Goal: Task Accomplishment & Management: Complete application form

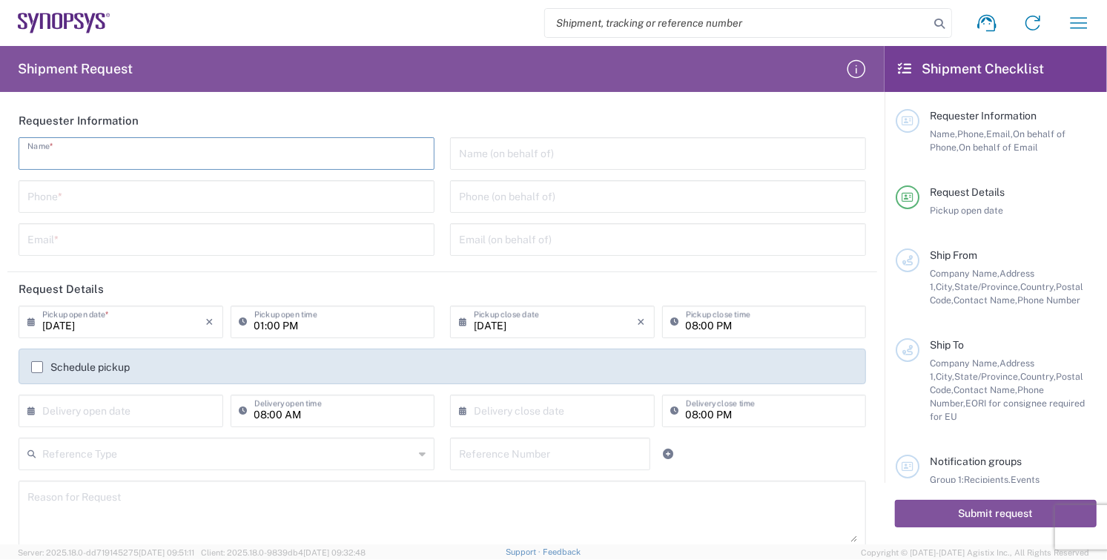
click at [96, 145] on input "text" at bounding box center [226, 152] width 398 height 26
type input "[PERSON_NAME]"
click at [160, 191] on input "tel" at bounding box center [226, 195] width 398 height 26
type input "8585762600"
click at [123, 242] on input "text" at bounding box center [226, 238] width 398 height 26
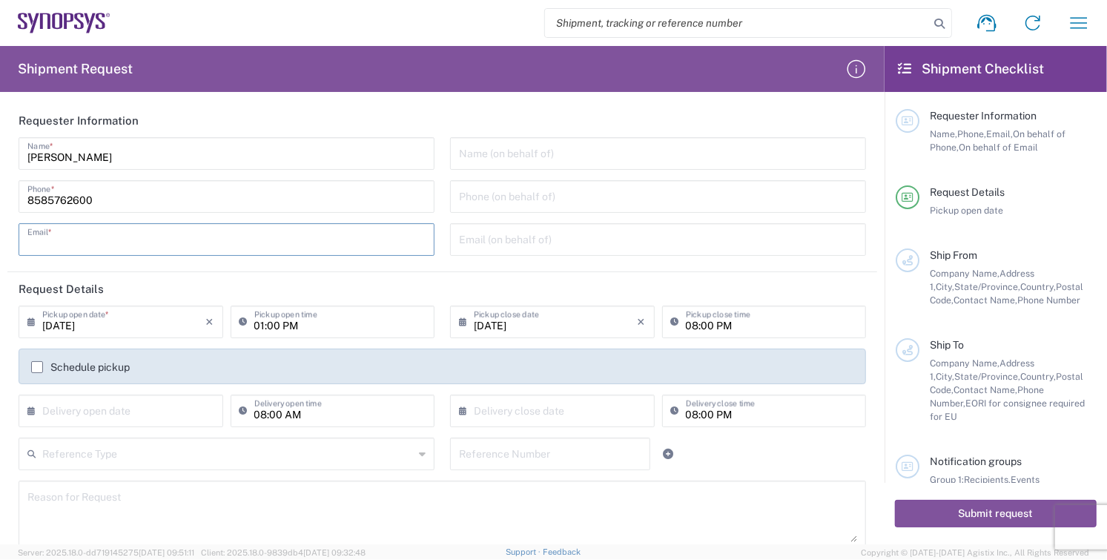
type input "[EMAIL_ADDRESS][DOMAIN_NAME]"
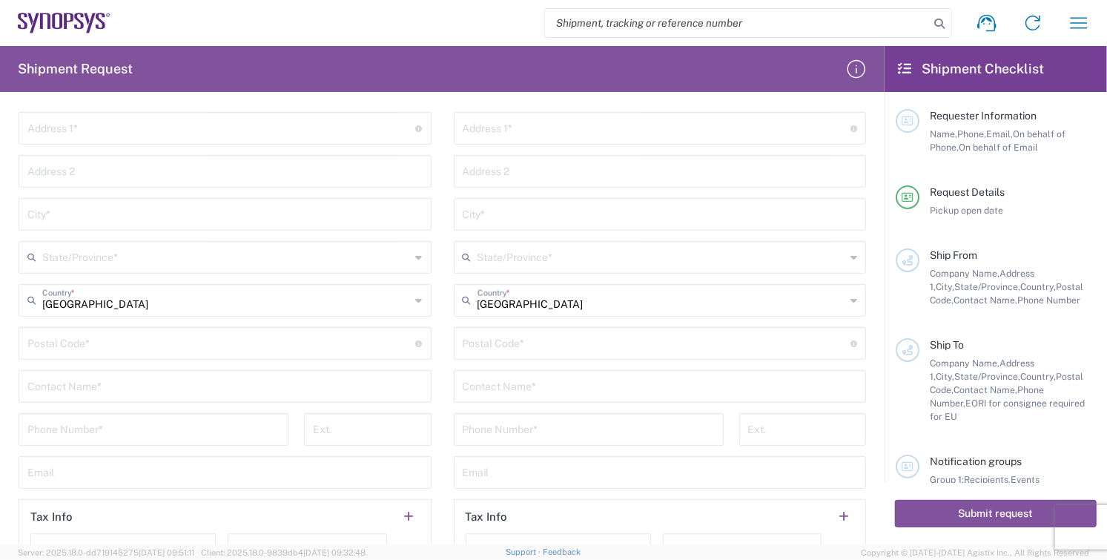
scroll to position [576, 0]
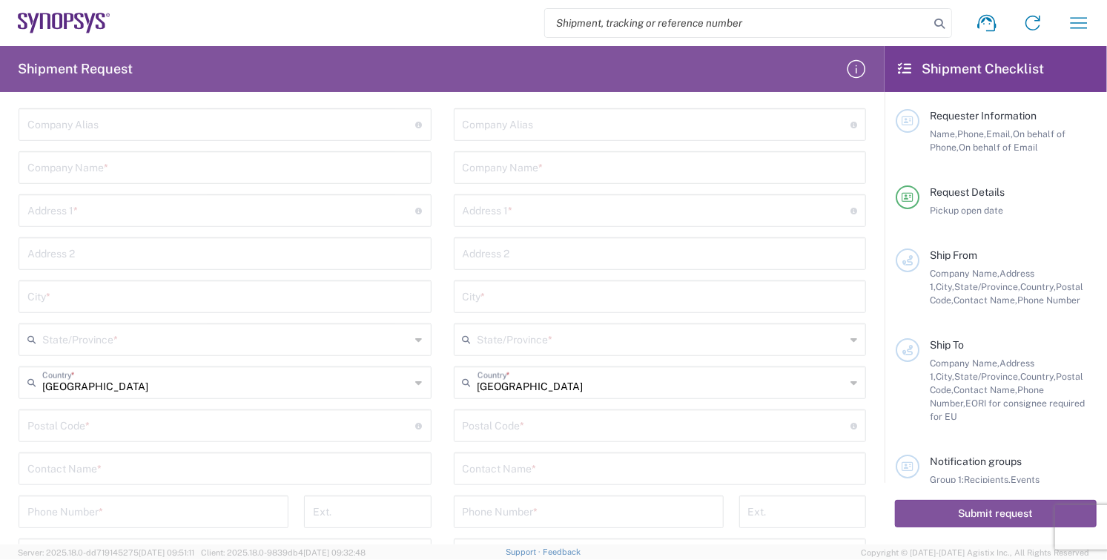
click at [158, 171] on input "text" at bounding box center [224, 166] width 395 height 26
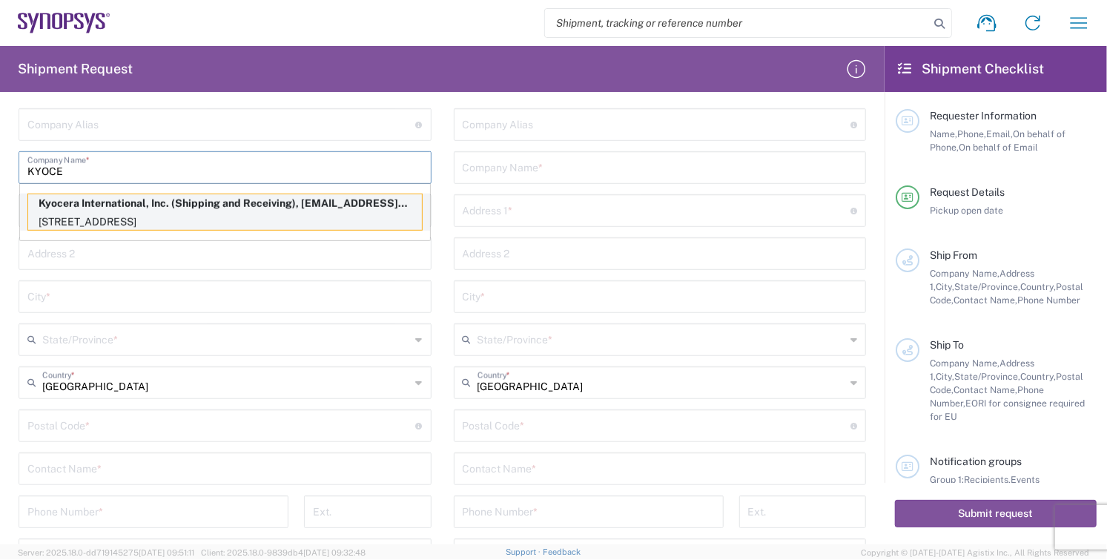
type input "KYOCE"
click at [63, 218] on p "[STREET_ADDRESS]" at bounding box center [225, 222] width 394 height 19
type input "Kyocera"
type input "Kyocera International, Inc."
type input "[STREET_ADDRESS]"
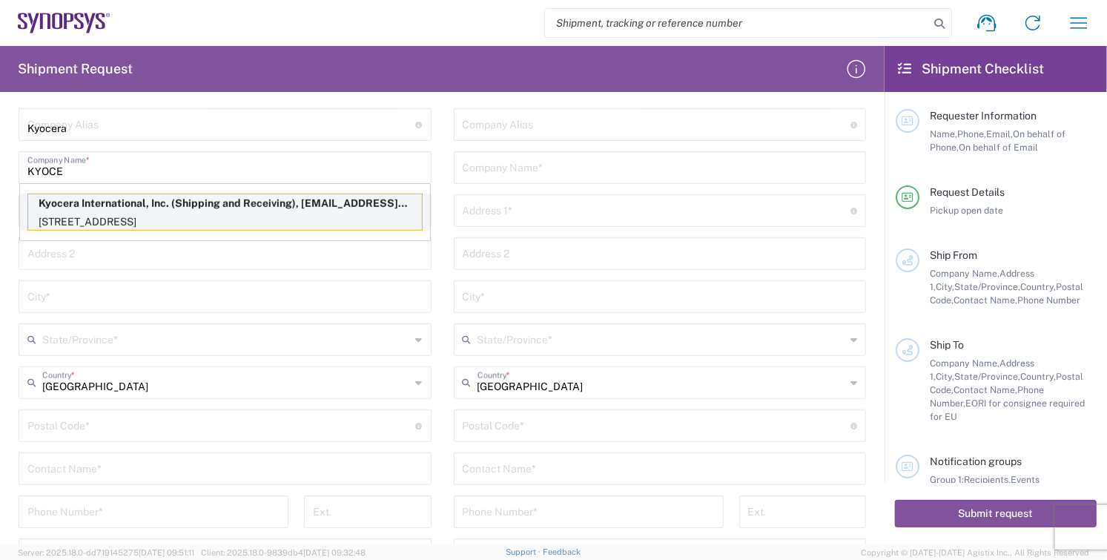
type input "[GEOGRAPHIC_DATA]"
type input "[US_STATE]"
type input "92123"
type input "Shipping and Receiving"
type input "8585762600"
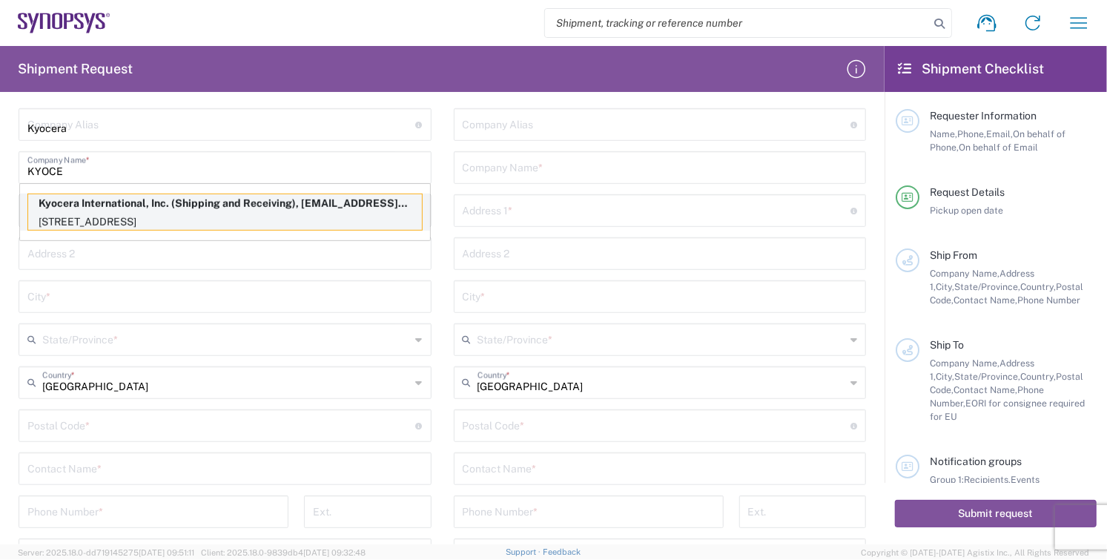
type input "[EMAIL_ADDRESS][DOMAIN_NAME]"
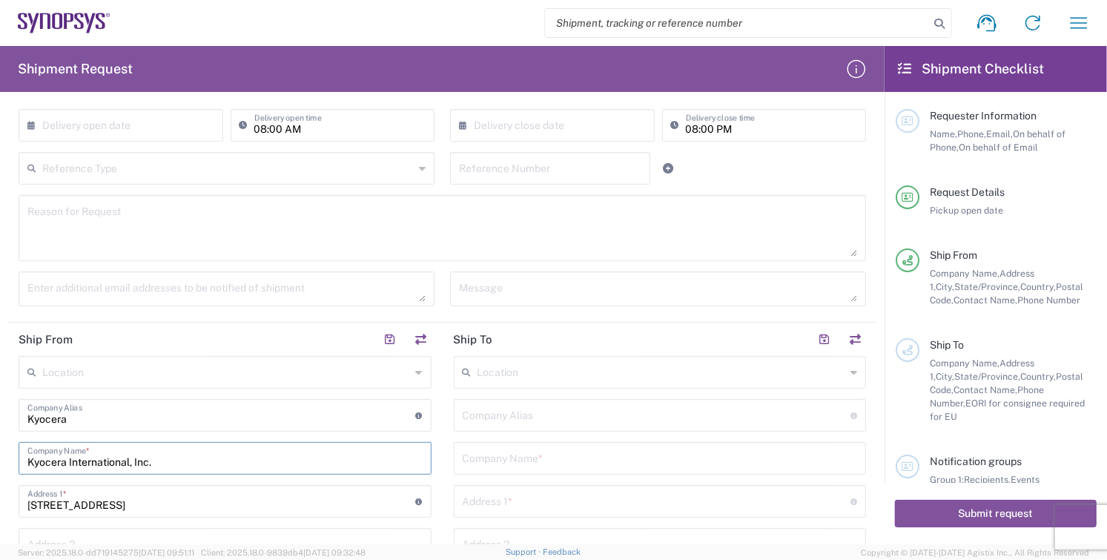
scroll to position [411, 0]
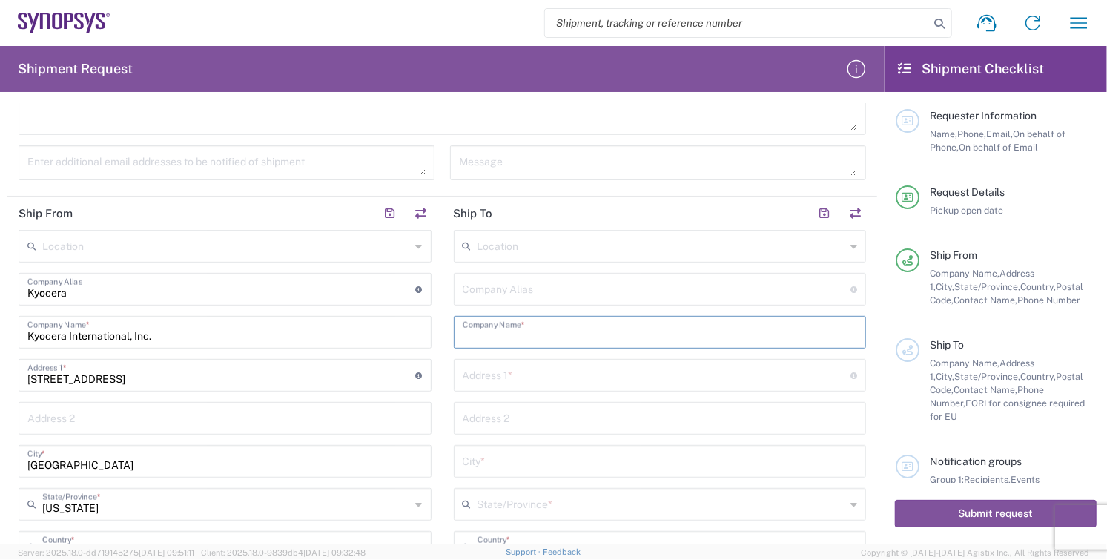
click at [585, 331] on input "text" at bounding box center [659, 331] width 395 height 26
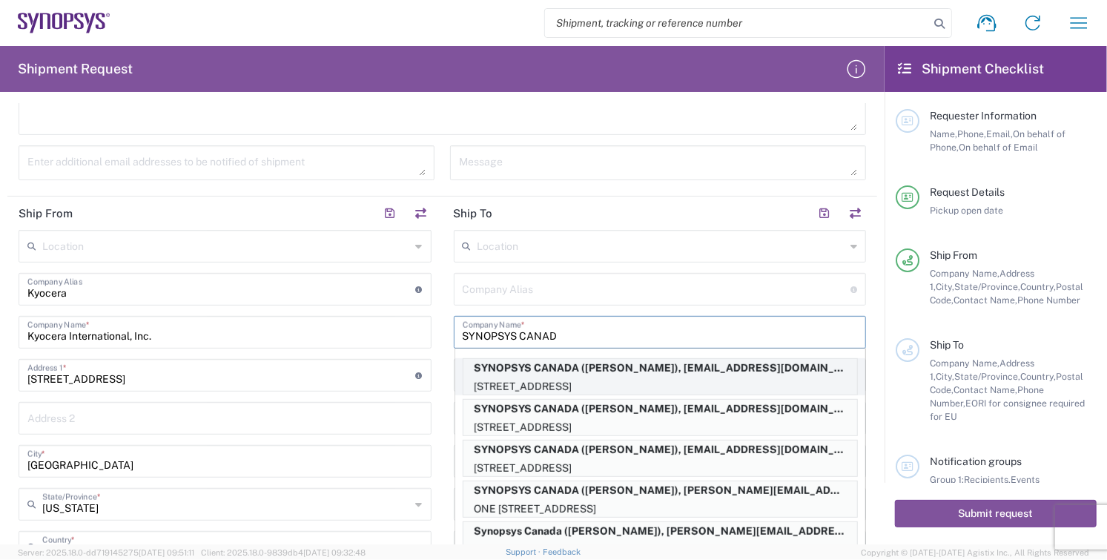
type input "SYNOPSYS CANAD"
click at [613, 372] on p "SYNOPSYS CANADA ([PERSON_NAME]), [EMAIL_ADDRESS][DOMAIN_NAME]" at bounding box center [660, 368] width 394 height 19
type input "SYNOPSYS CA"
type input "SYNOPSYS CANADA"
type input "[STREET_ADDRESS]"
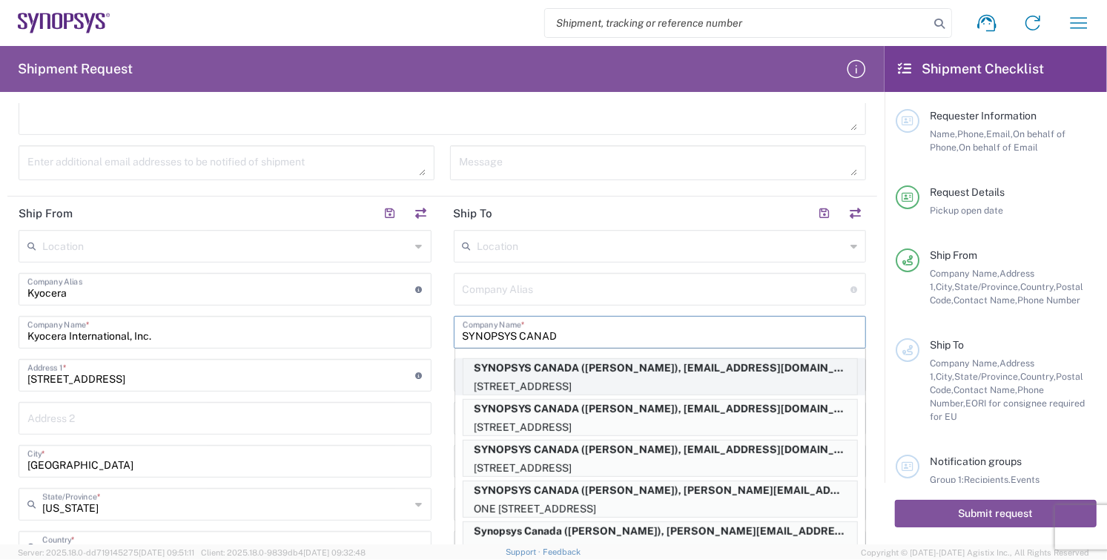
type input "SUITE 900"
type input "[GEOGRAPHIC_DATA]"
type input "L5B1M2"
type input "[PERSON_NAME]"
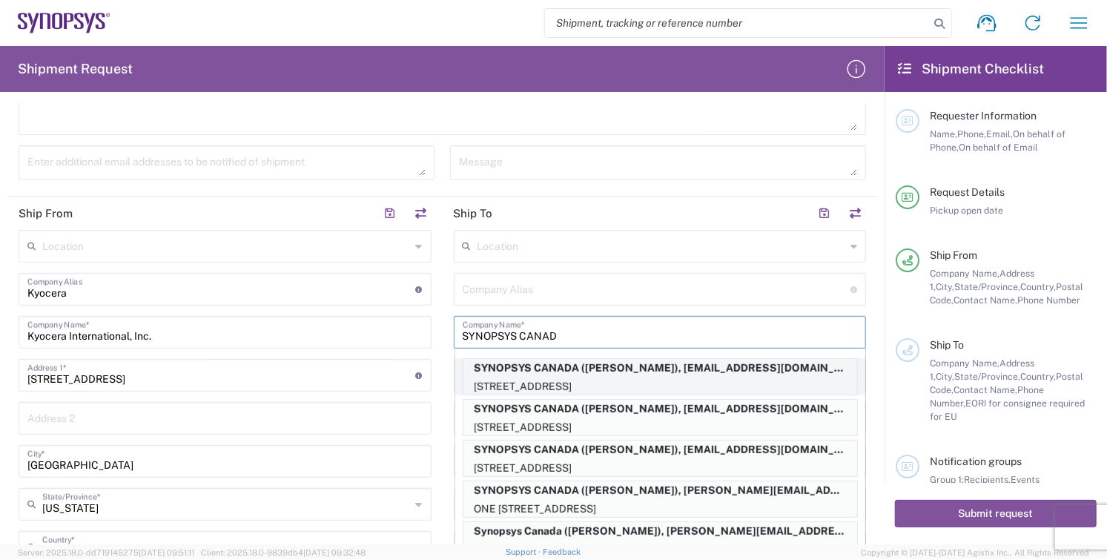
type input "9052738498"
type input "[EMAIL_ADDRESS][DOMAIN_NAME]"
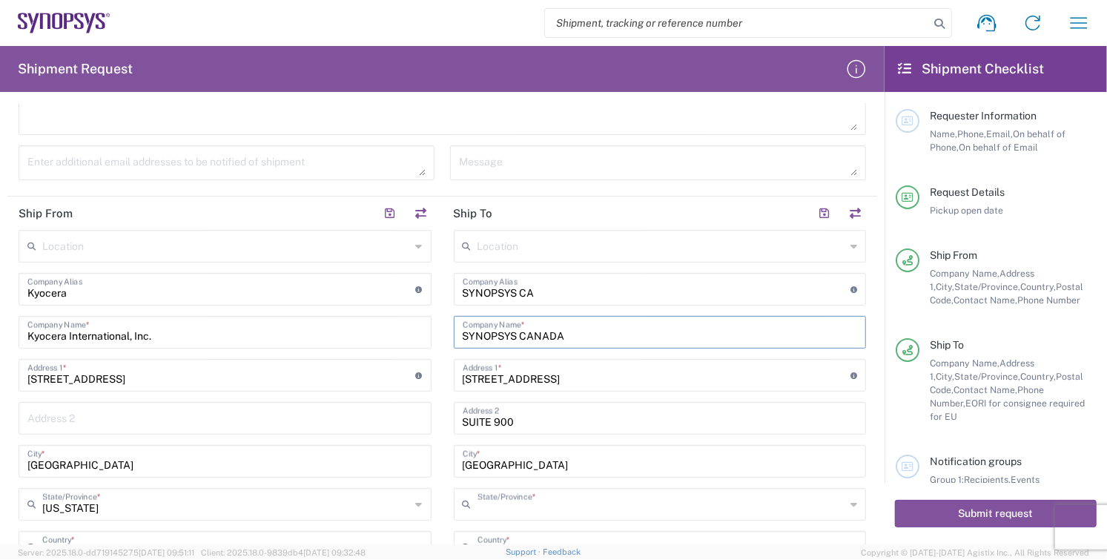
type input "[GEOGRAPHIC_DATA]"
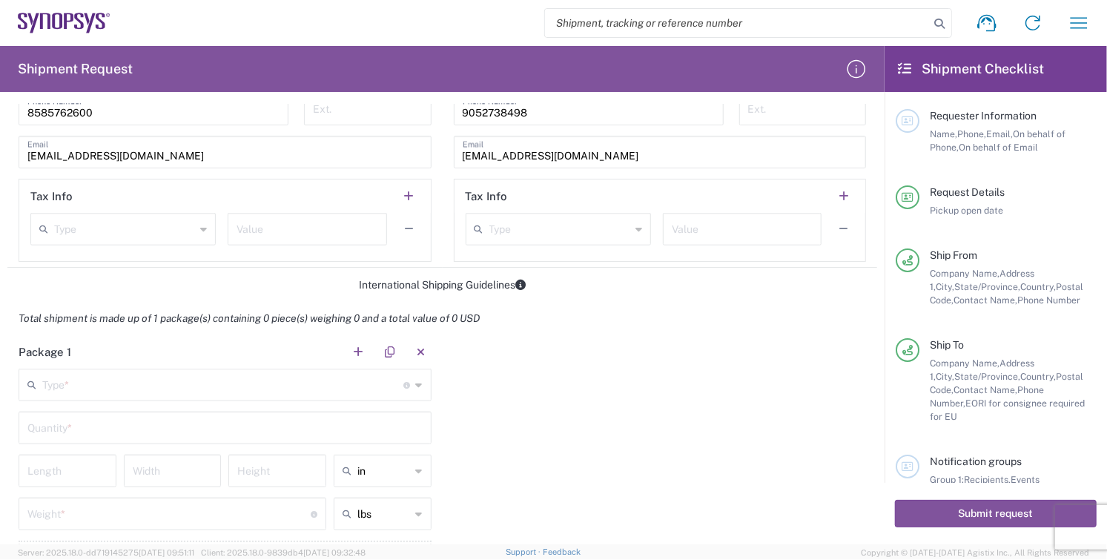
scroll to position [1070, 0]
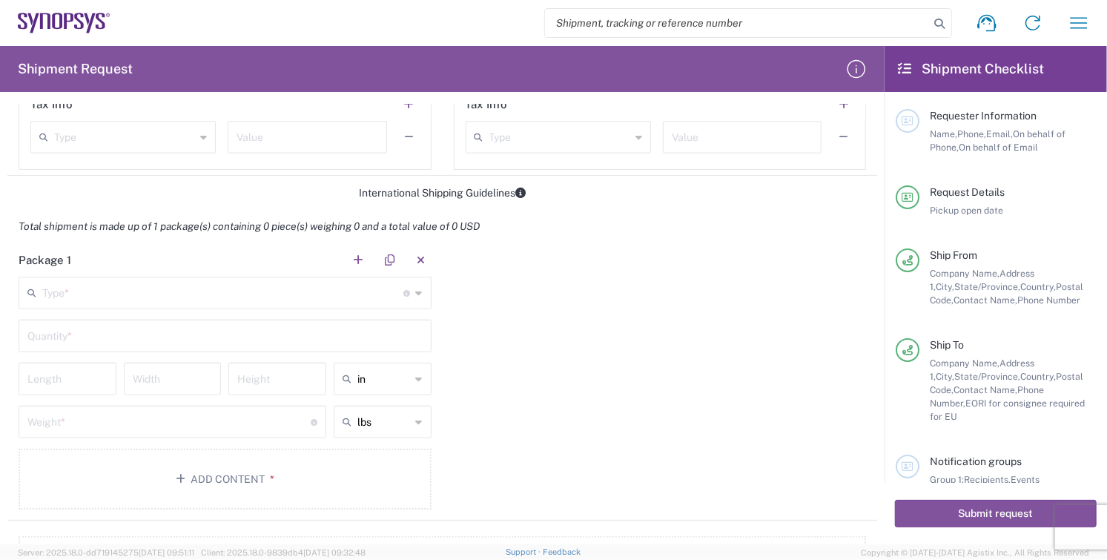
click at [114, 296] on input "text" at bounding box center [223, 292] width 362 height 26
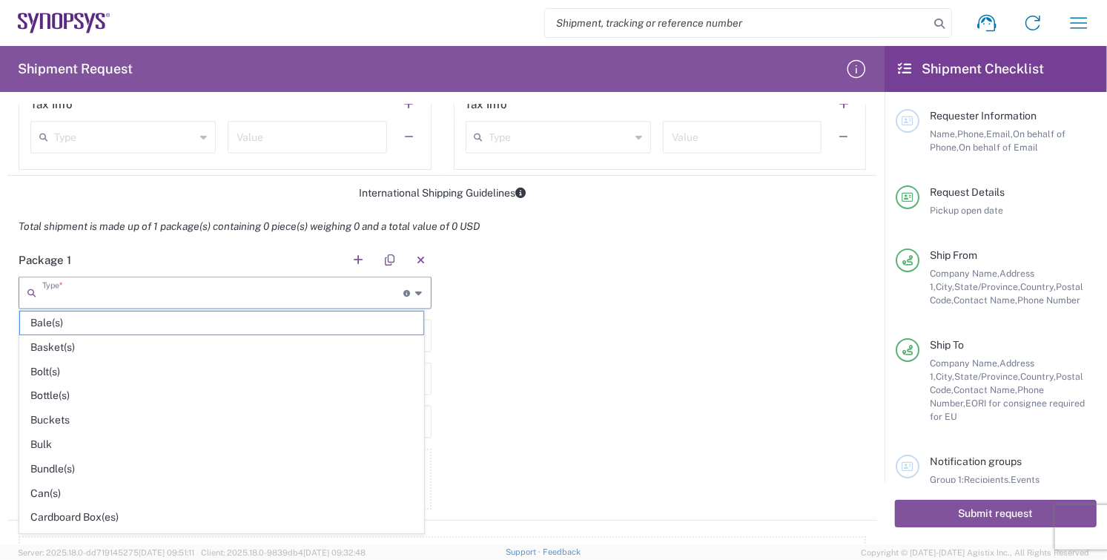
click at [91, 515] on span "Cardboard Box(es)" at bounding box center [221, 516] width 403 height 23
type input "Cardboard Box(es)"
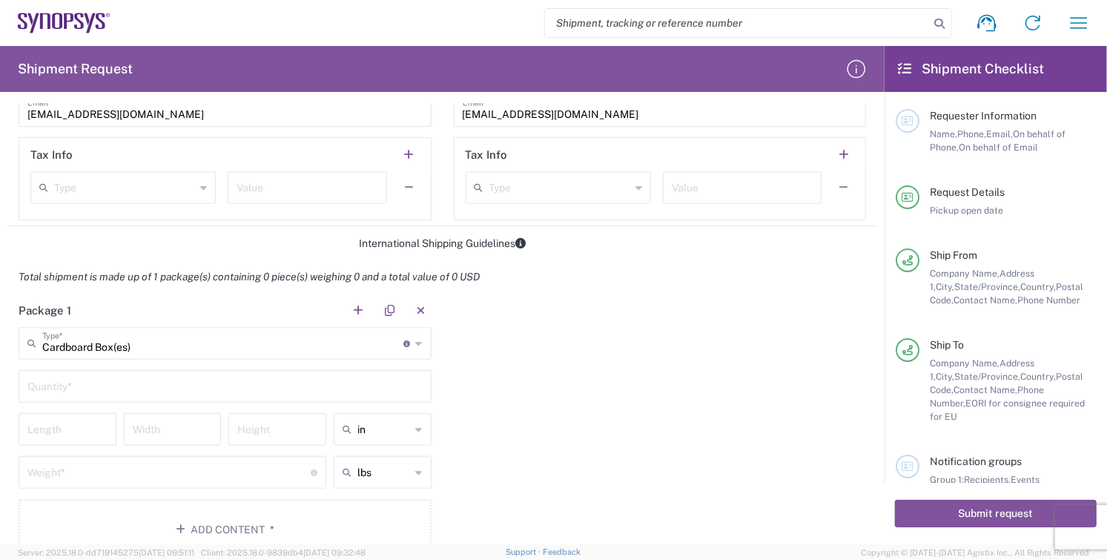
scroll to position [1152, 0]
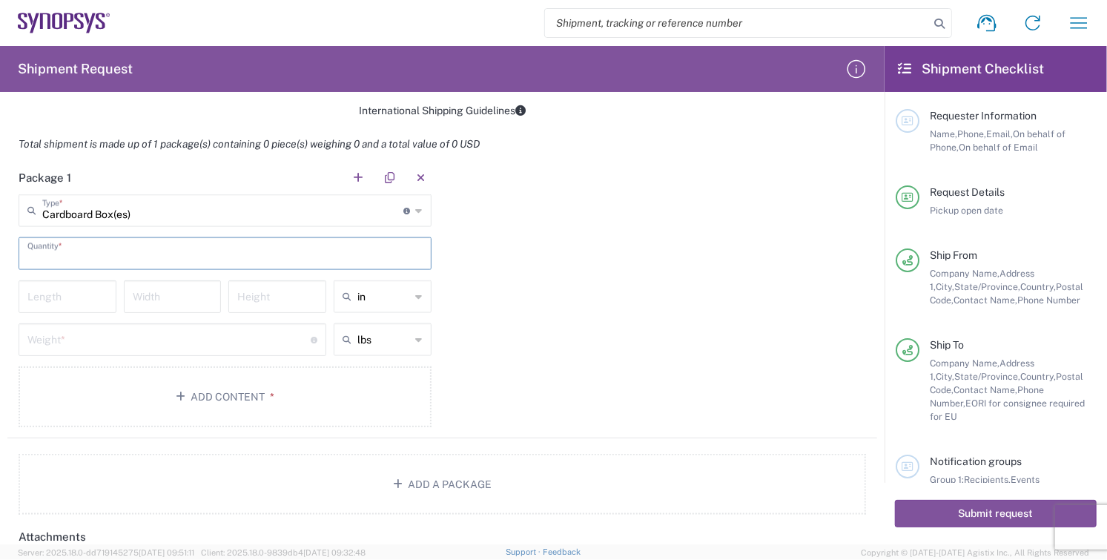
click at [84, 258] on input "text" at bounding box center [224, 252] width 395 height 26
type input "1"
click at [76, 296] on input "number" at bounding box center [67, 295] width 80 height 26
click at [42, 254] on input "1" at bounding box center [224, 252] width 395 height 26
type input "2"
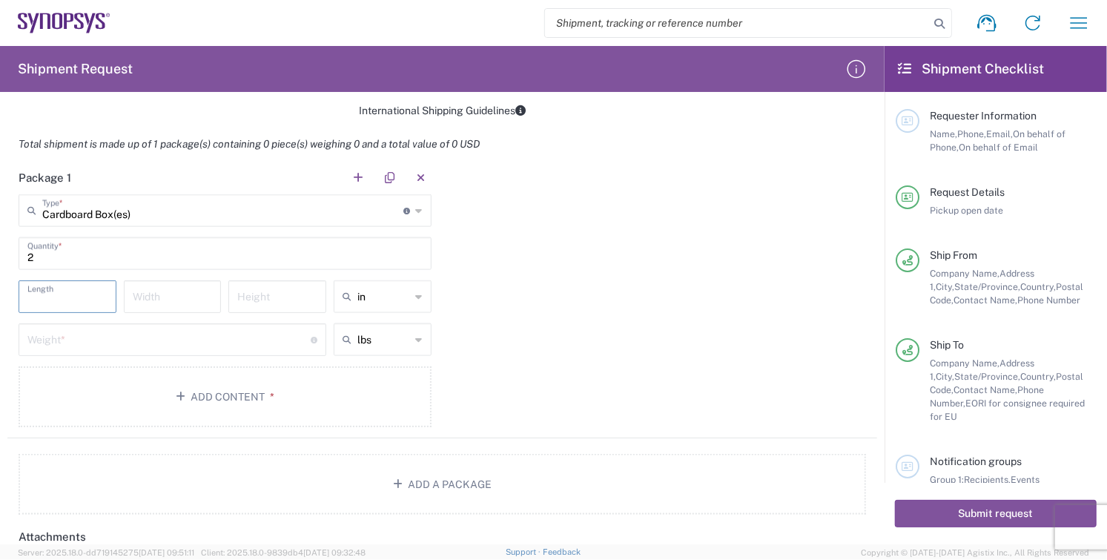
click at [59, 294] on input "number" at bounding box center [67, 295] width 80 height 26
type input "14"
type input "10"
click at [69, 346] on input "number" at bounding box center [168, 338] width 283 height 26
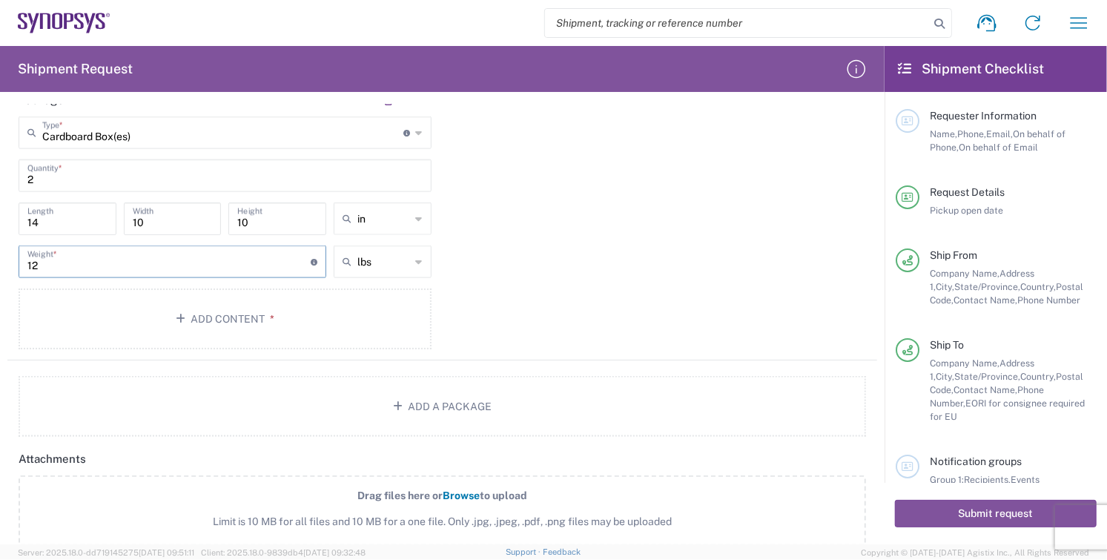
scroll to position [1317, 0]
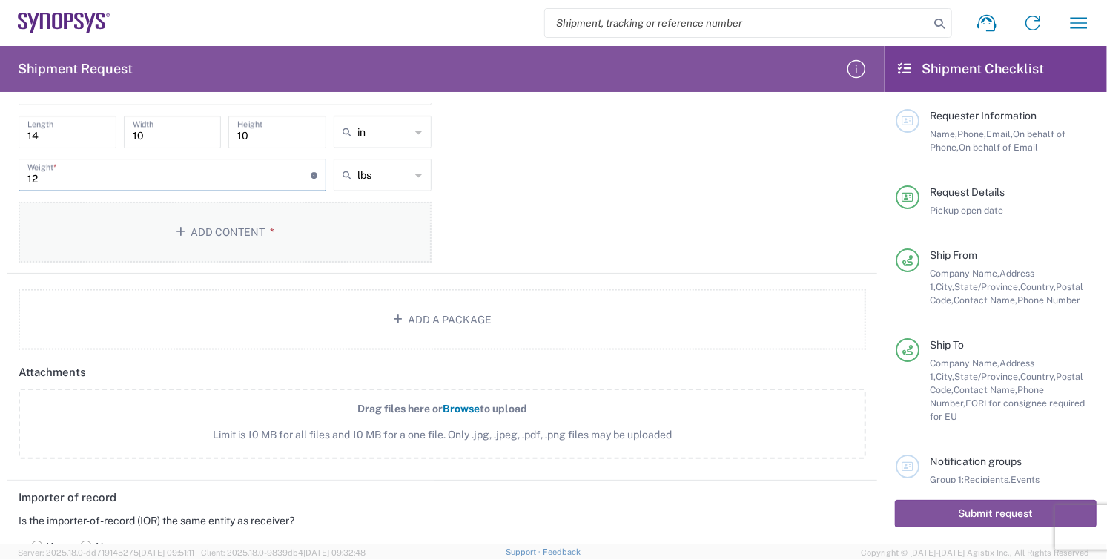
type input "12"
click at [221, 231] on button "Add Content *" at bounding box center [225, 232] width 413 height 61
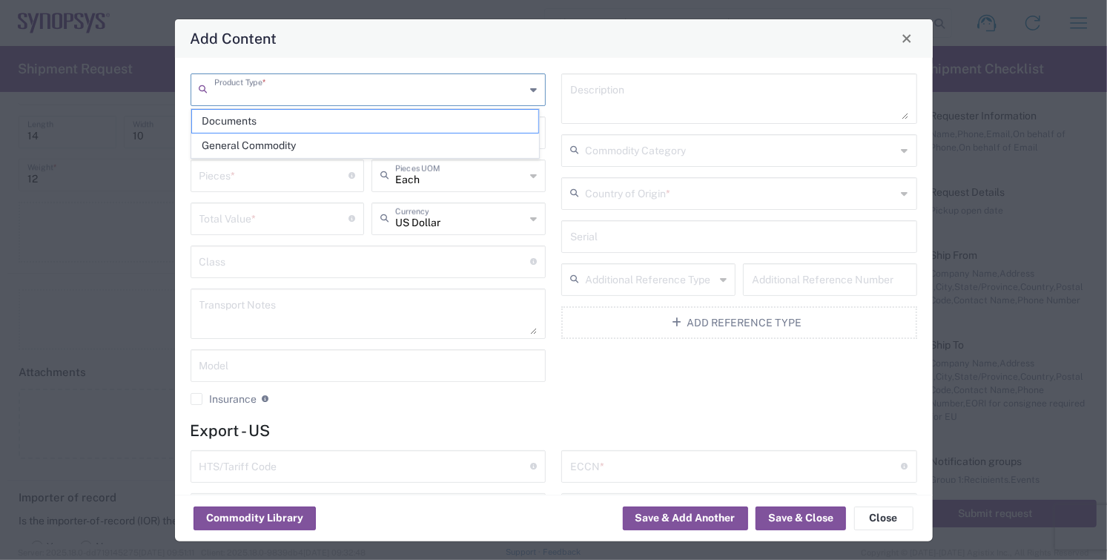
click at [275, 93] on input "text" at bounding box center [369, 89] width 311 height 26
click at [267, 146] on span "General Commodity" at bounding box center [365, 145] width 346 height 23
type input "General Commodity"
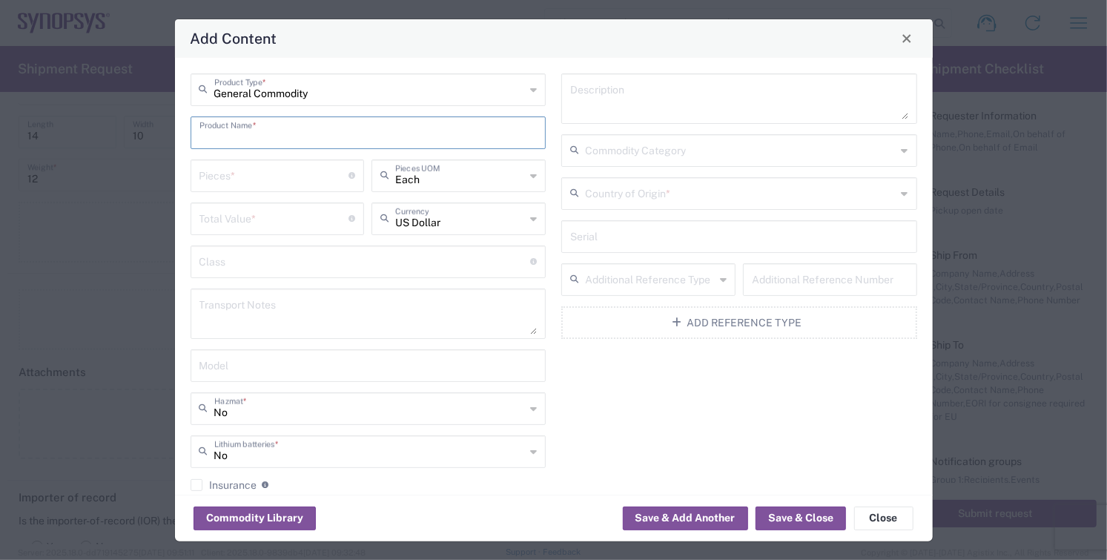
click at [262, 142] on input "text" at bounding box center [368, 132] width 338 height 26
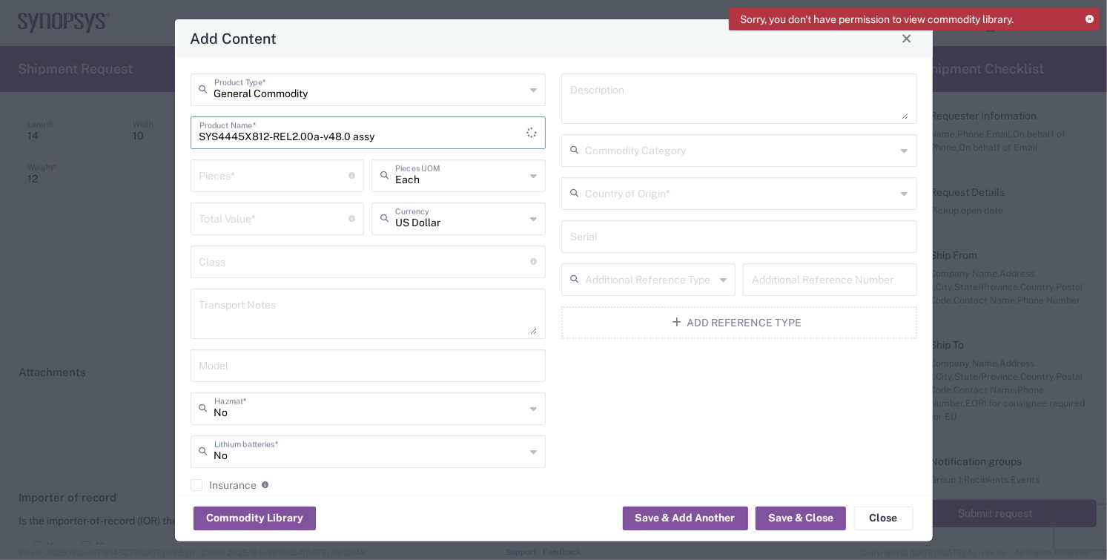
type input "SYS4445X812-REL2.00a-v48.0 assy"
click at [261, 174] on input "number" at bounding box center [274, 175] width 150 height 26
type input "200"
click at [257, 222] on input "number" at bounding box center [274, 218] width 150 height 26
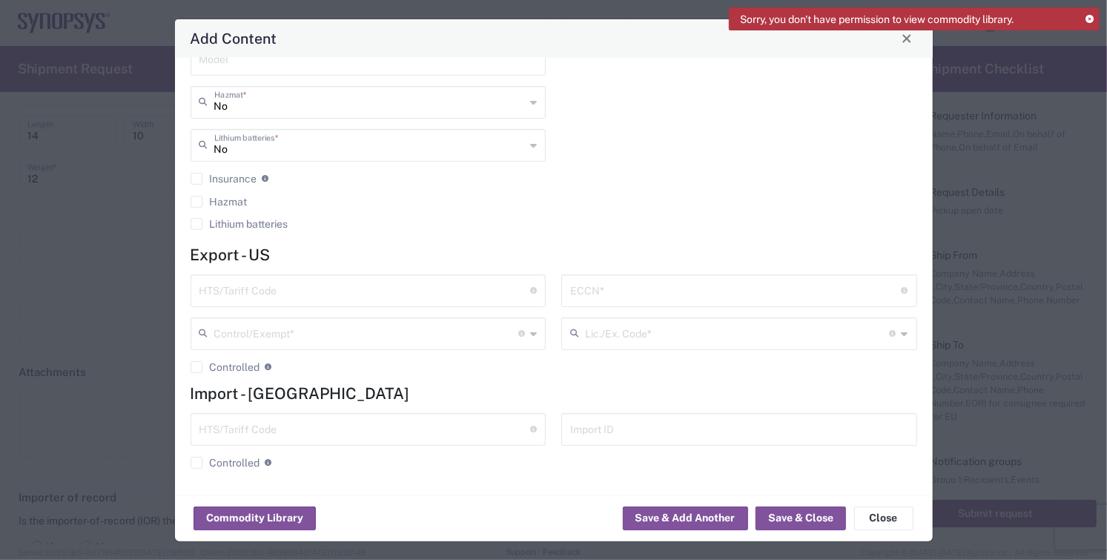
type input "74544"
click at [310, 293] on input "text" at bounding box center [364, 289] width 331 height 26
type input "8542.29.0000"
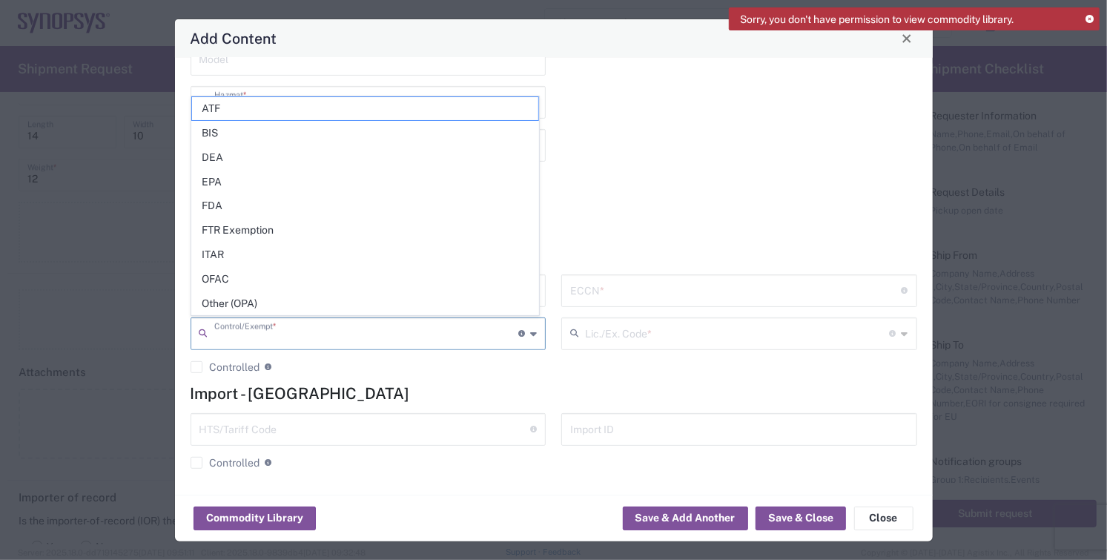
click at [267, 332] on input "text" at bounding box center [366, 332] width 305 height 26
click at [236, 138] on span "BIS" at bounding box center [365, 133] width 346 height 23
type input "BIS"
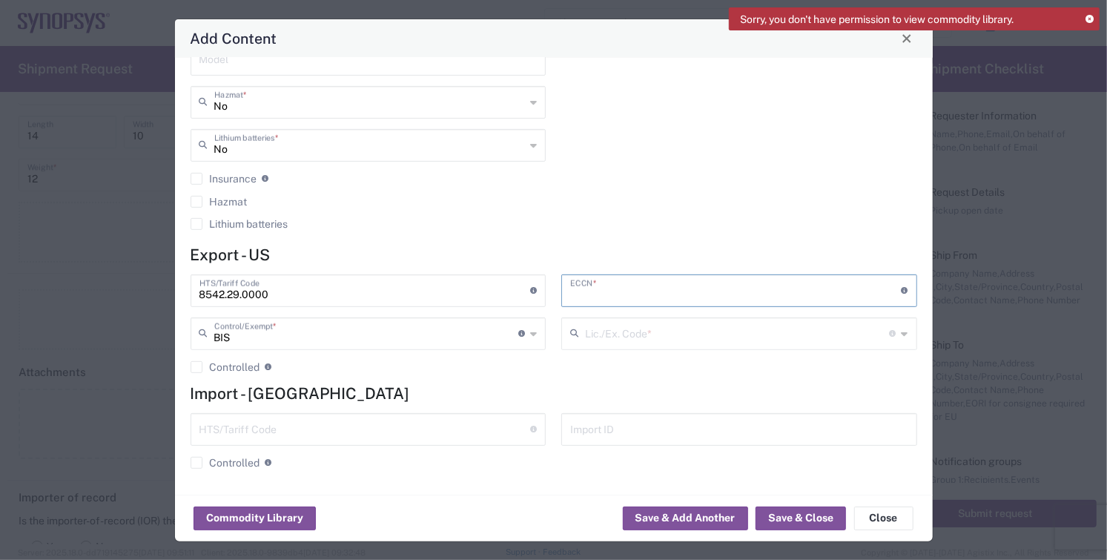
click at [614, 299] on input "text" at bounding box center [735, 289] width 331 height 26
type input "3A991.f.1"
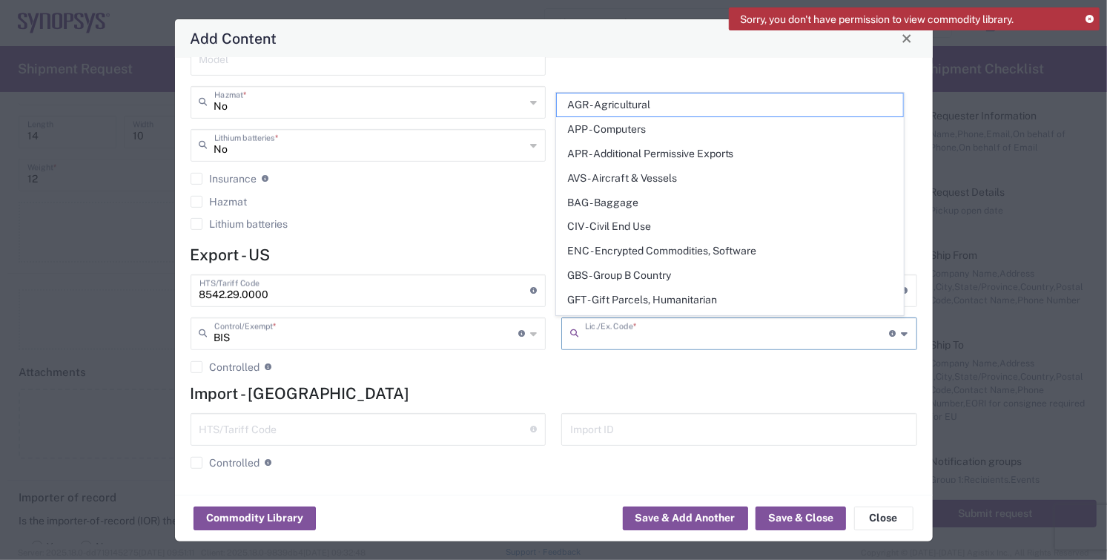
click at [710, 329] on input "text" at bounding box center [737, 332] width 305 height 26
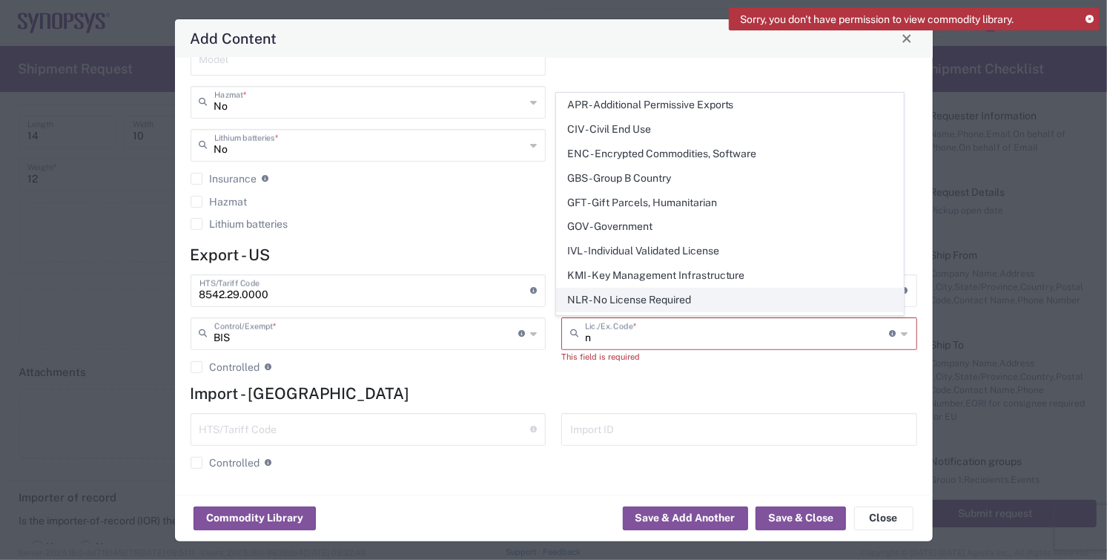
click at [641, 296] on span "NLR - No License Required" at bounding box center [730, 299] width 346 height 23
type input "NLR - No License Required"
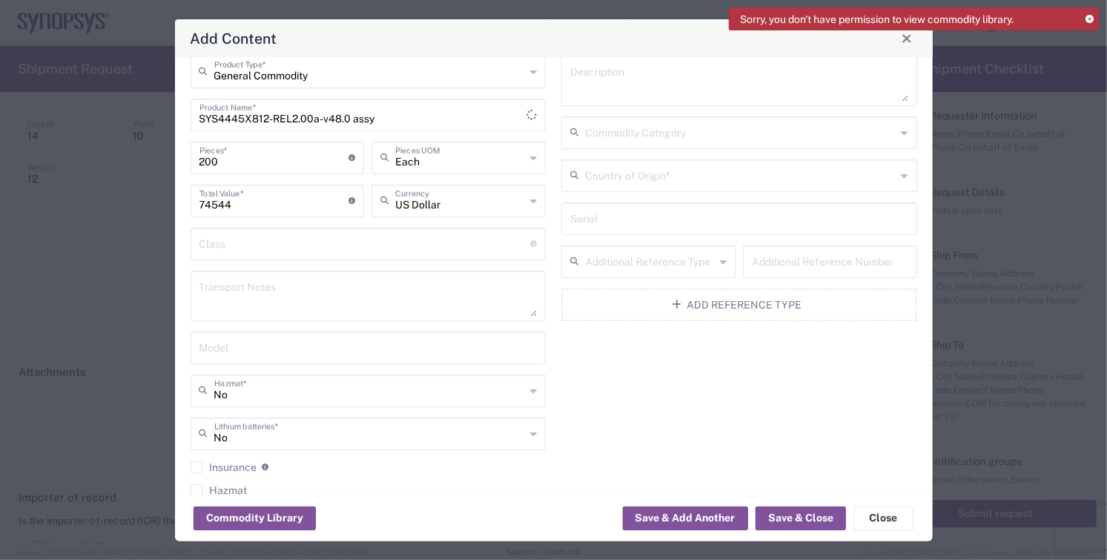
scroll to position [0, 0]
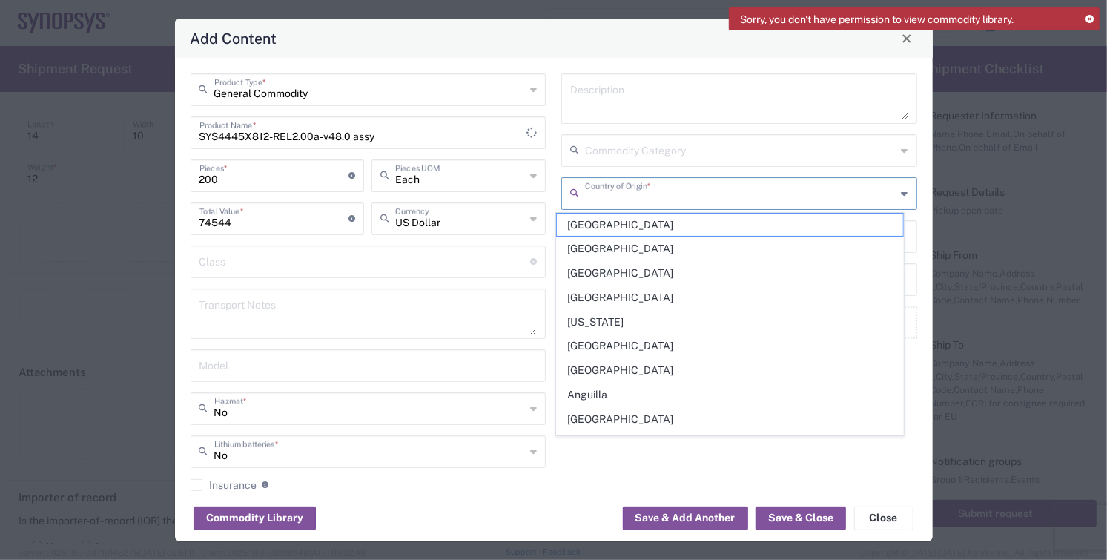
click at [646, 195] on input "text" at bounding box center [740, 192] width 311 height 26
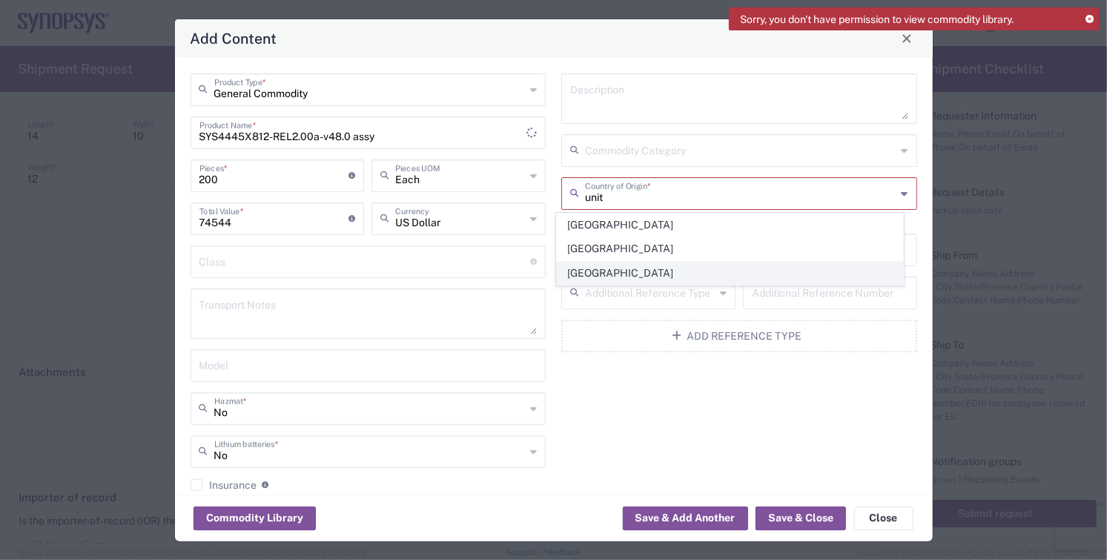
click at [590, 268] on span "[GEOGRAPHIC_DATA]" at bounding box center [730, 273] width 346 height 23
type input "[GEOGRAPHIC_DATA]"
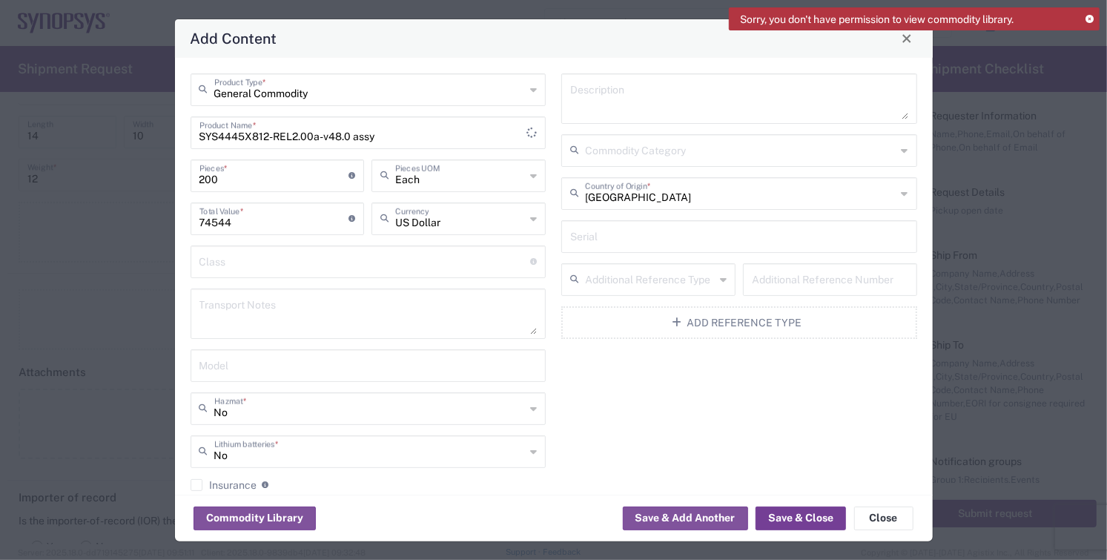
click at [801, 514] on button "Save & Close" at bounding box center [800, 518] width 90 height 24
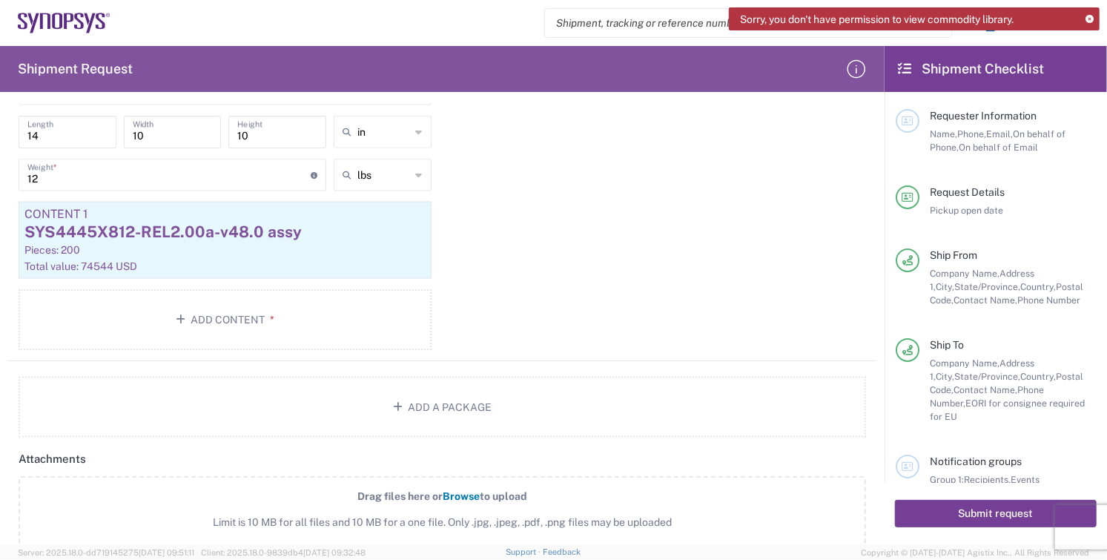
click at [963, 517] on button "Submit request" at bounding box center [996, 513] width 202 height 27
